Goal: Information Seeking & Learning: Learn about a topic

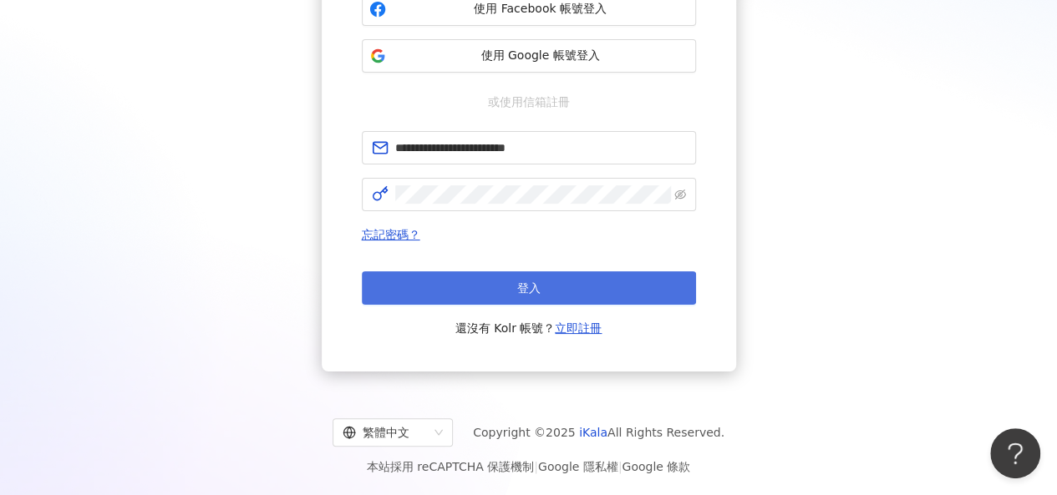
click at [519, 288] on span "登入" at bounding box center [528, 288] width 23 height 13
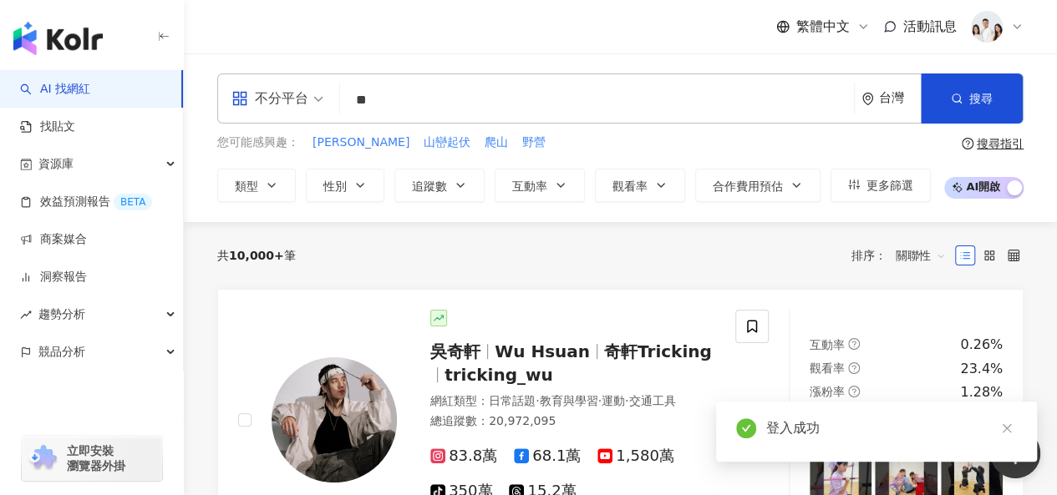
type input "*"
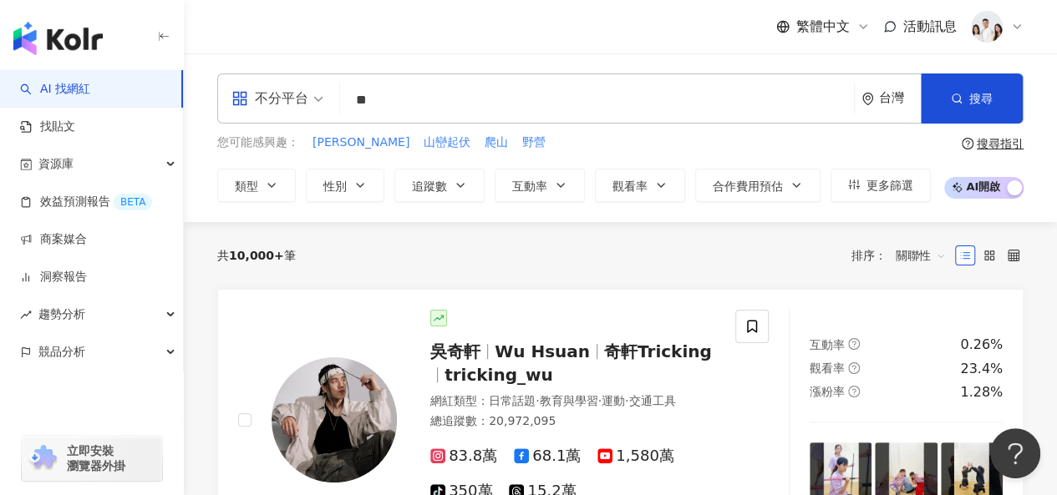
type input "**"
type input "***"
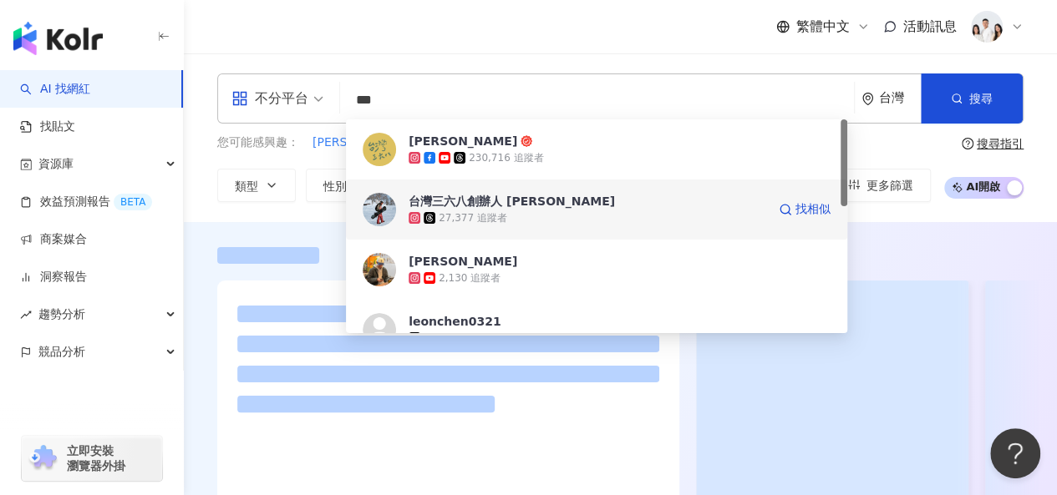
click at [500, 210] on div "27,377 追蹤者" at bounding box center [587, 218] width 358 height 17
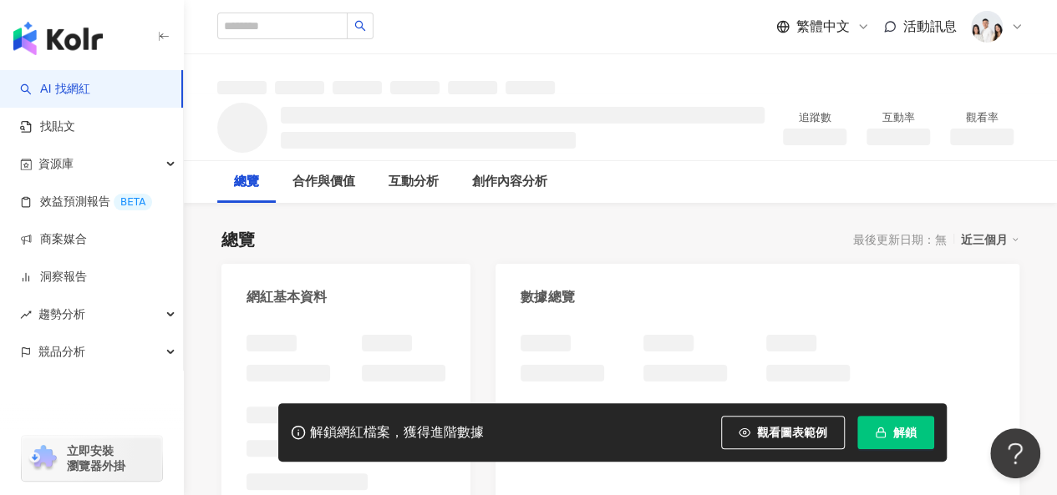
click at [890, 438] on button "解鎖" at bounding box center [895, 432] width 77 height 33
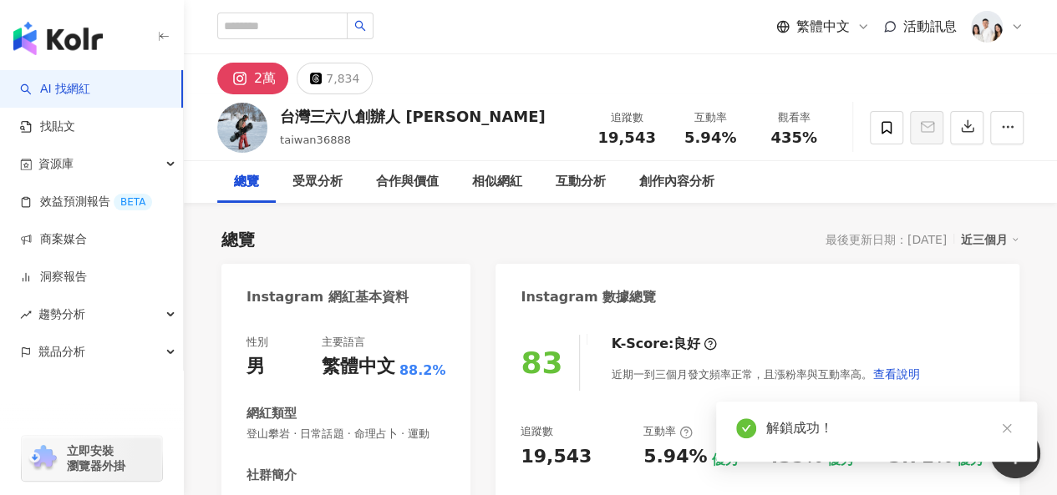
scroll to position [84, 0]
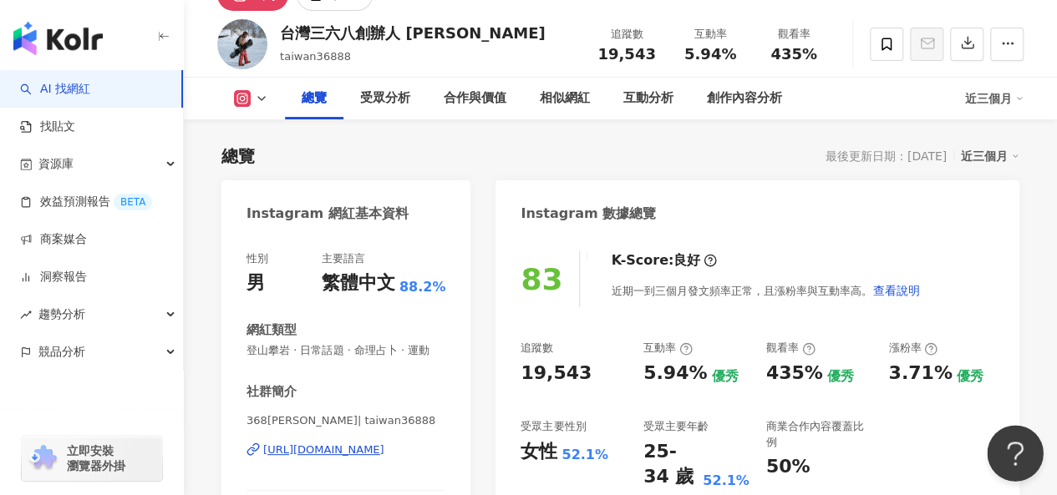
click at [1013, 428] on button "Open Beacon popover" at bounding box center [1012, 450] width 50 height 50
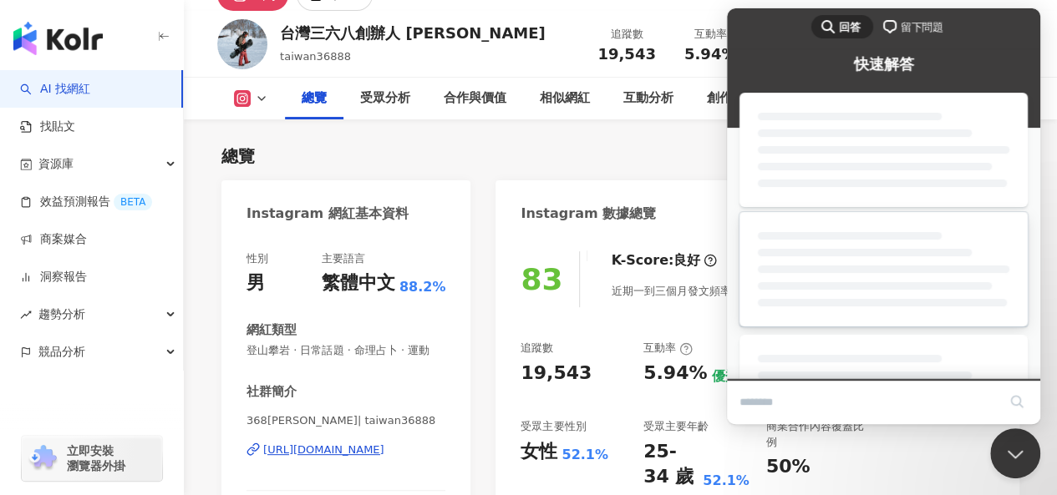
scroll to position [0, 0]
click at [614, 147] on div "總覽 最後更新日期：[DATE] 近三個月" at bounding box center [620, 156] width 798 height 23
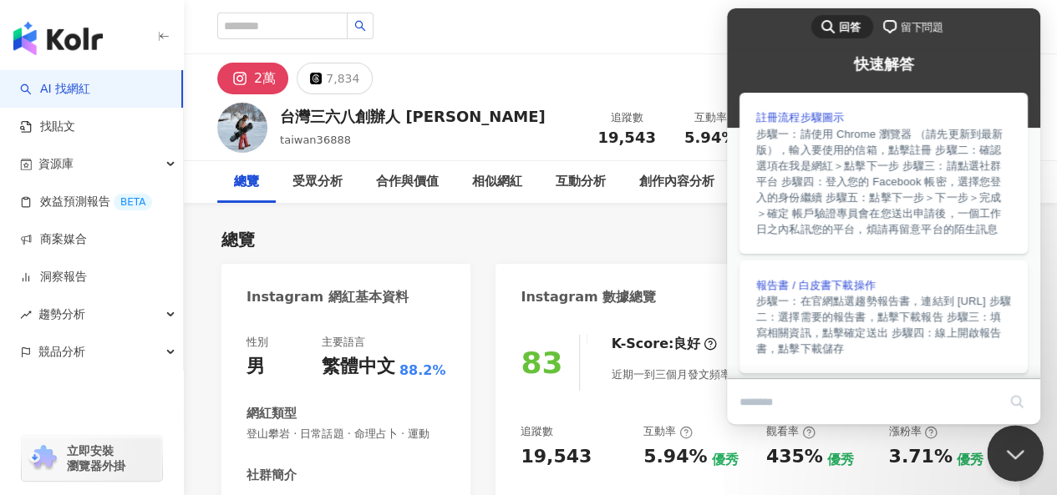
click at [1006, 447] on button "Close Beacon popover" at bounding box center [1012, 450] width 50 height 50
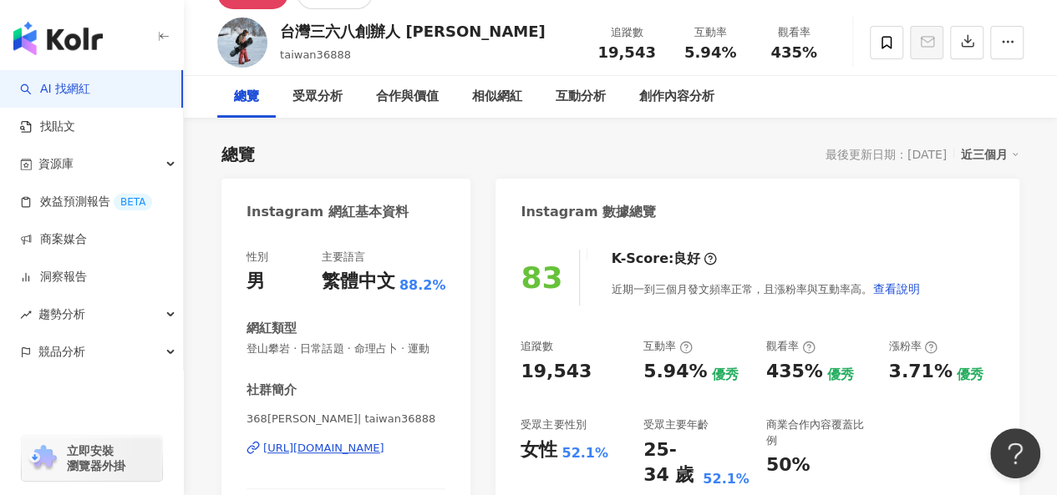
scroll to position [167, 0]
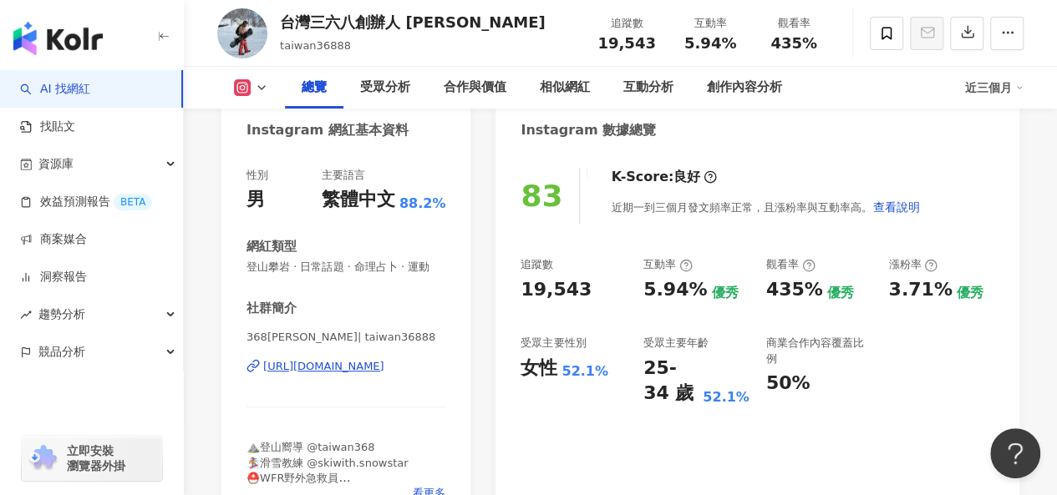
click at [332, 374] on div "[URL][DOMAIN_NAME]" at bounding box center [323, 366] width 121 height 15
